Goal: Navigation & Orientation: Find specific page/section

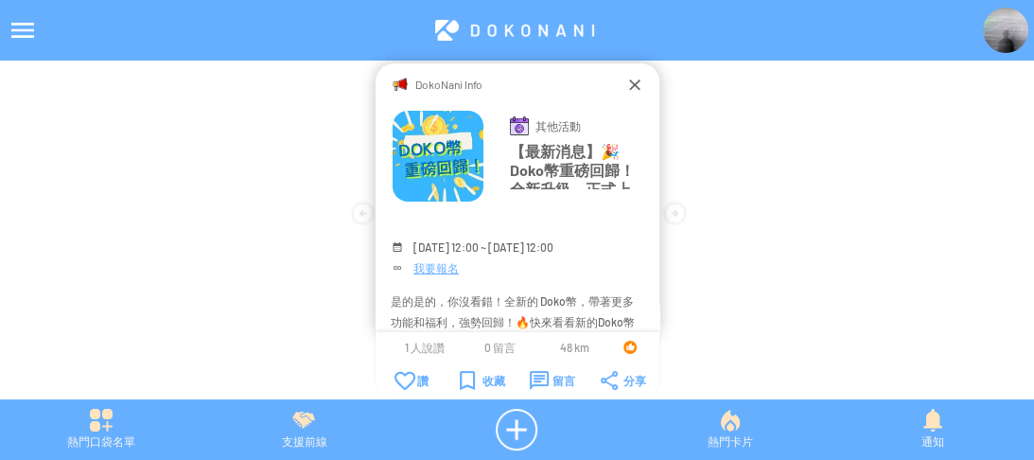
click at [623, 85] on div "DokoNani Info" at bounding box center [518, 84] width 216 height 19
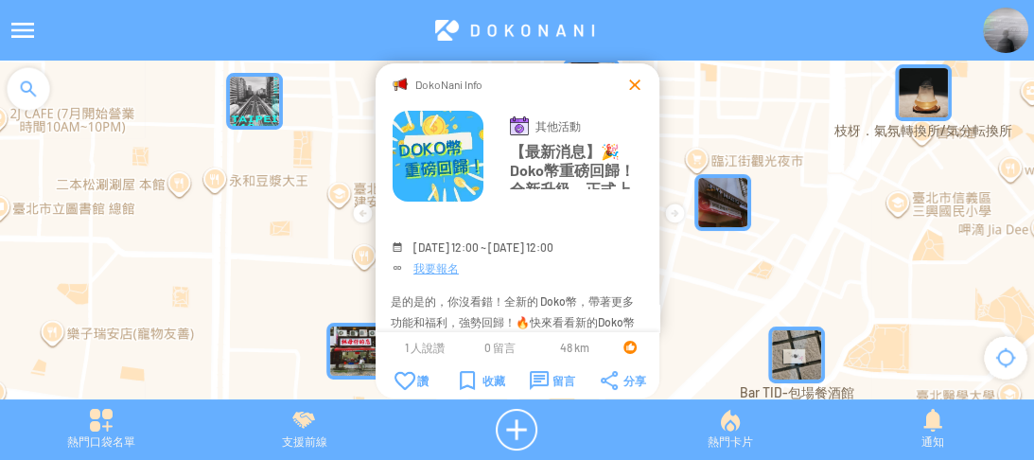
click at [635, 87] on div at bounding box center [635, 84] width 19 height 19
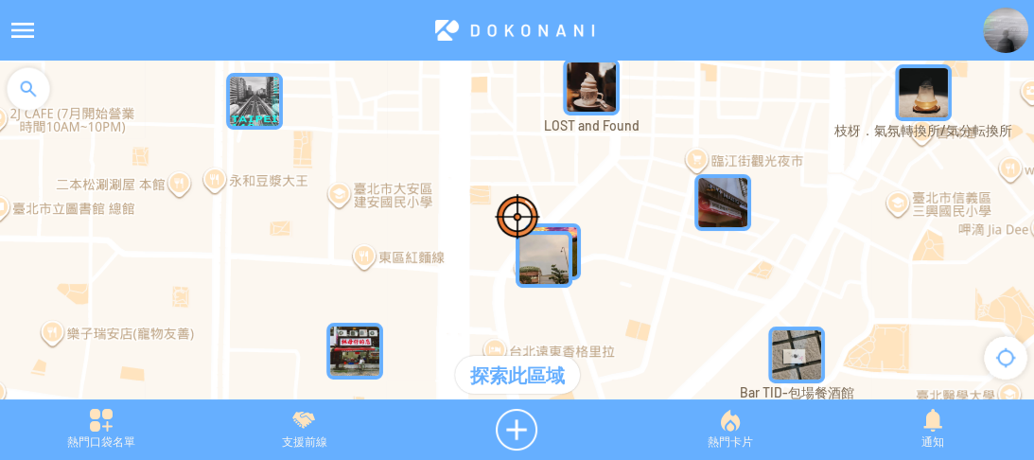
click at [35, 95] on div at bounding box center [28, 89] width 57 height 57
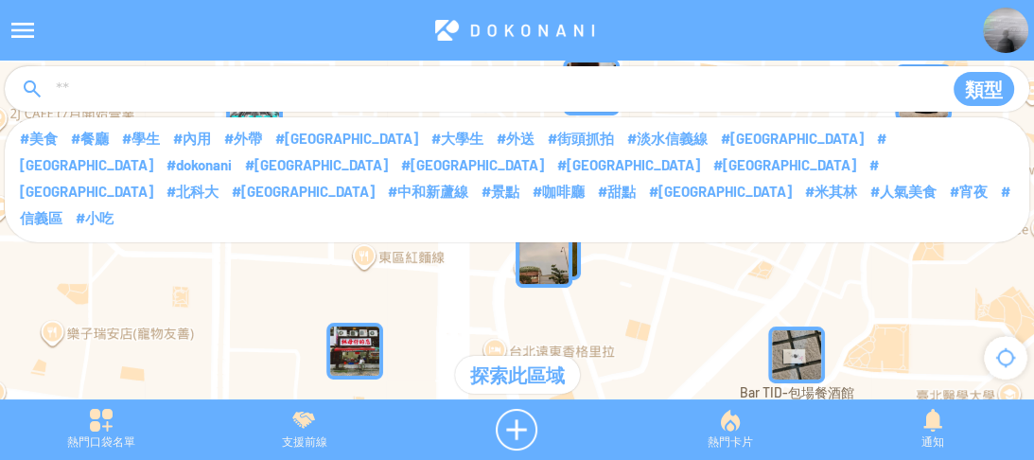
drag, startPoint x: 108, startPoint y: 98, endPoint x: 117, endPoint y: 103, distance: 10.6
click at [108, 98] on input at bounding box center [491, 90] width 875 height 36
type input "****"
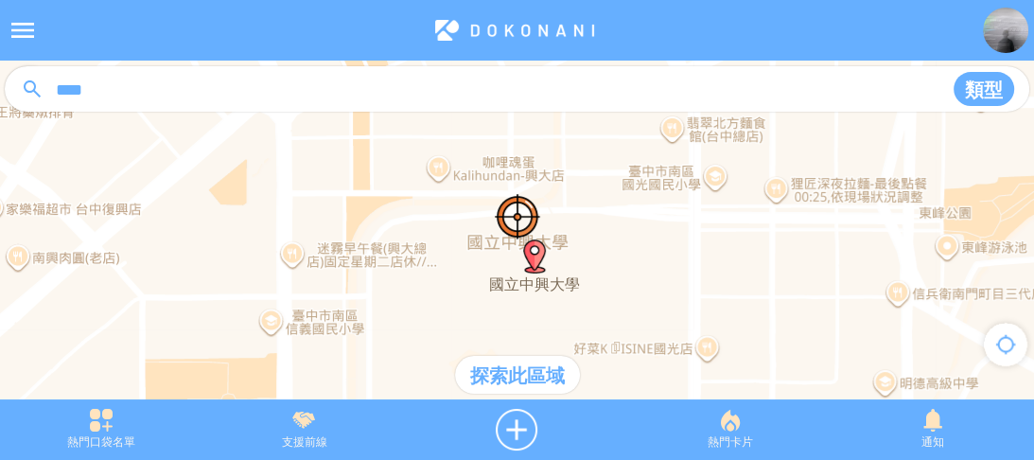
click at [512, 357] on div "探索此區域" at bounding box center [517, 375] width 125 height 38
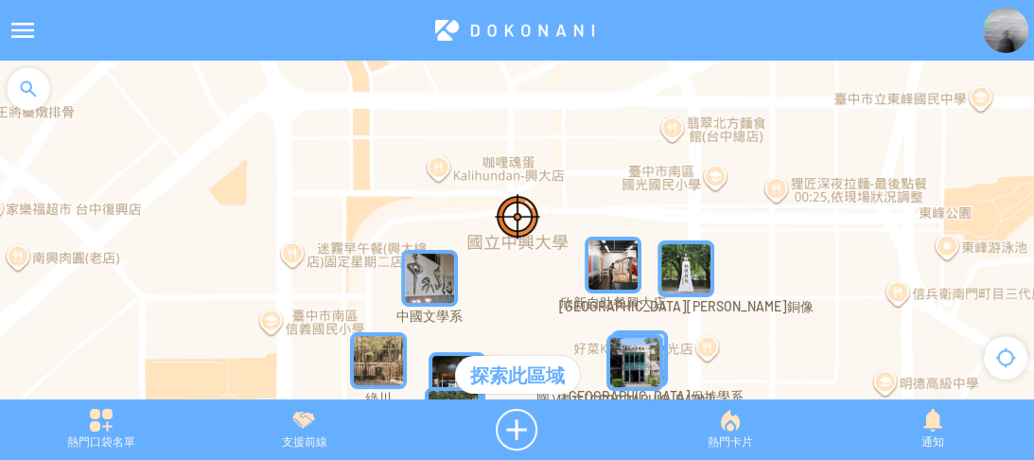
click at [432, 290] on img "YqC0Ip371lQMapIcon" at bounding box center [429, 278] width 57 height 57
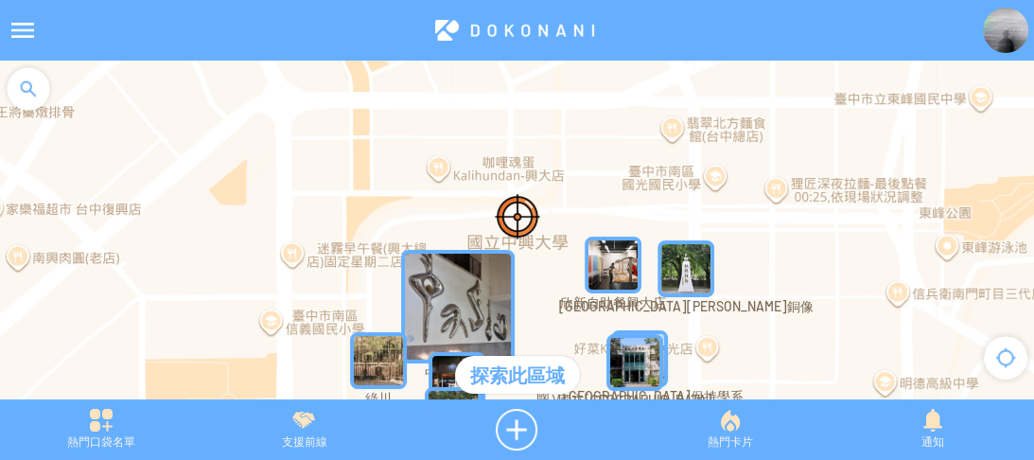
click at [434, 279] on img "YqC0Ip371lQMapIcon" at bounding box center [458, 307] width 114 height 114
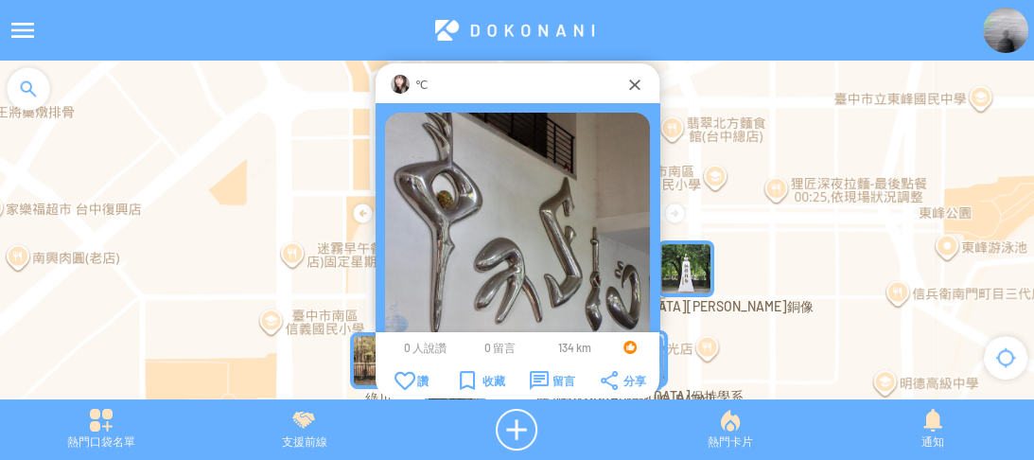
click at [405, 80] on img at bounding box center [400, 84] width 19 height 19
